Goal: Transaction & Acquisition: Purchase product/service

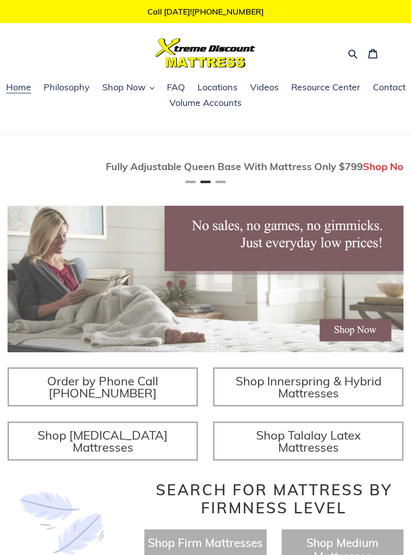
scroll to position [0, 396]
click at [354, 343] on img at bounding box center [206, 279] width 396 height 146
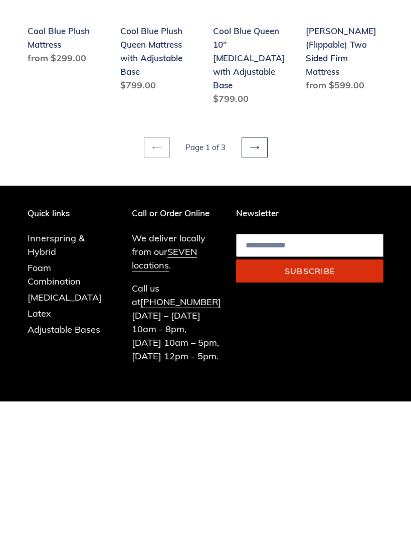
scroll to position [1151, 0]
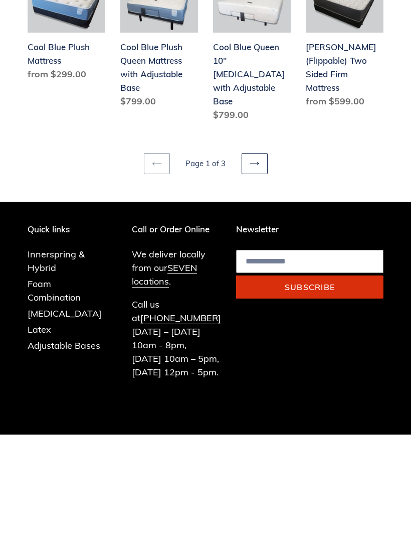
click at [253, 279] on icon at bounding box center [255, 284] width 10 height 10
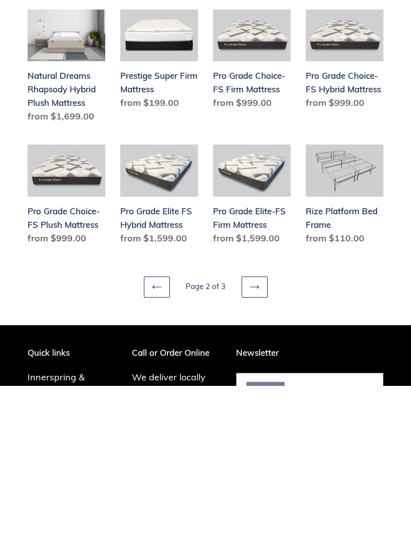
scroll to position [942, 0]
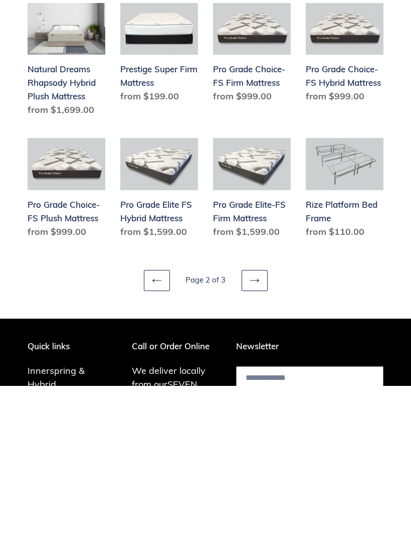
click at [255, 439] on link "Next page" at bounding box center [255, 449] width 26 height 21
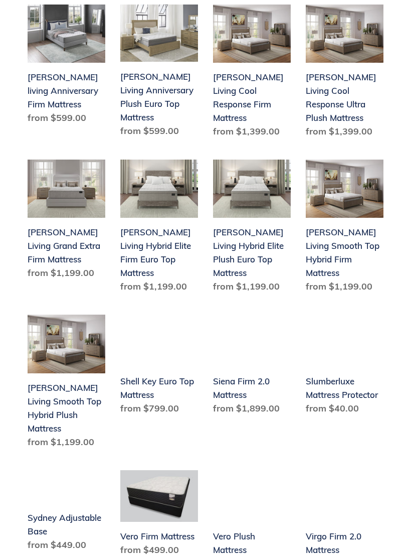
scroll to position [255, 0]
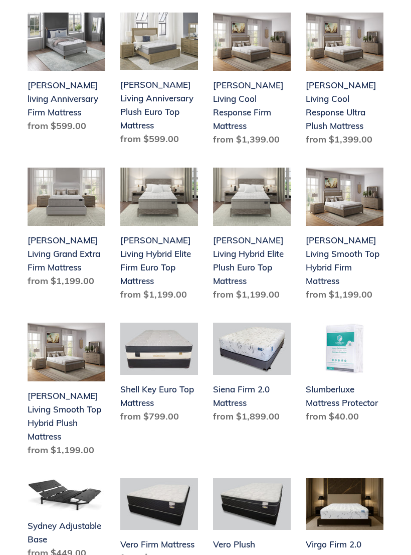
click at [351, 92] on link "Scott Living Cool Response Ultra Plush Mattress" at bounding box center [345, 81] width 78 height 137
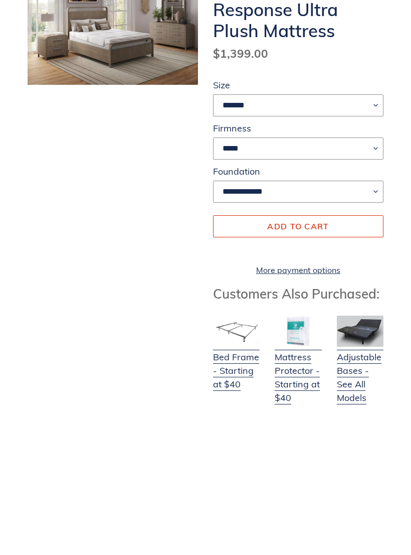
scroll to position [65, 0]
click at [361, 478] on link "Adjustable Bases - See All Models" at bounding box center [360, 511] width 47 height 67
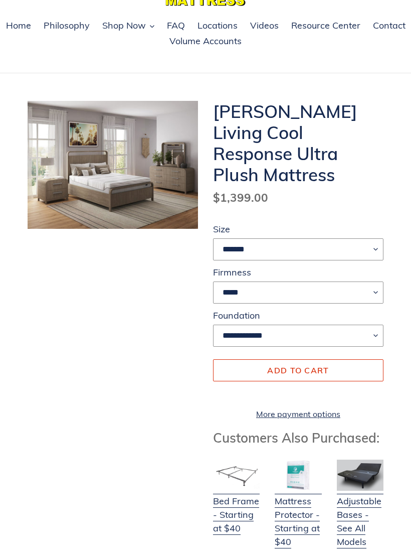
scroll to position [61, 0]
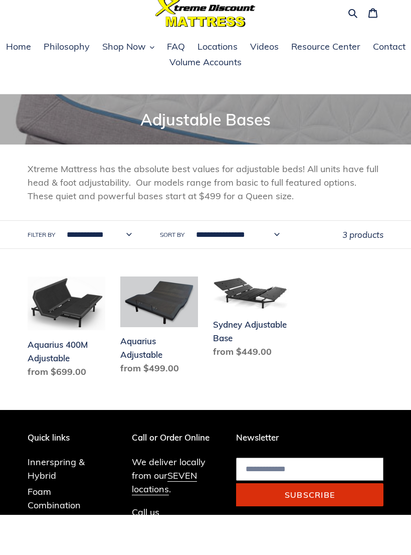
click at [327, 378] on ul "Aquarius 400M Adjustable Aquarius 400M Adjustable Regular price from $699.00 Sa…" at bounding box center [198, 378] width 371 height 123
